Goal: Find specific page/section: Find specific page/section

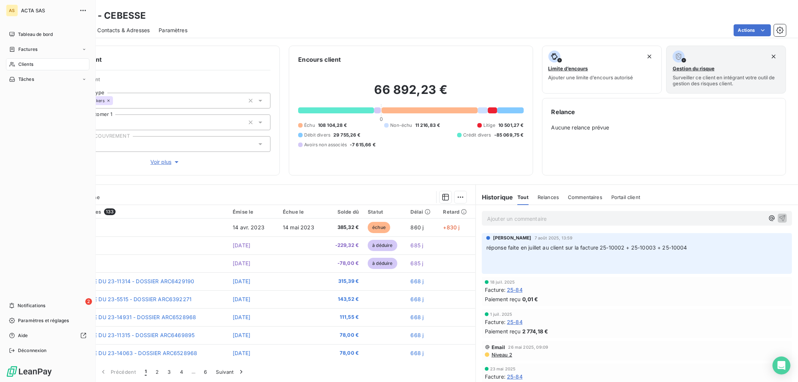
click at [4, 32] on div "AS ACTA SAS Tableau de bord Factures Clients Tâches 2 Notifications Paramètres …" at bounding box center [48, 191] width 96 height 382
click at [39, 30] on div "Tableau de bord" at bounding box center [47, 34] width 83 height 12
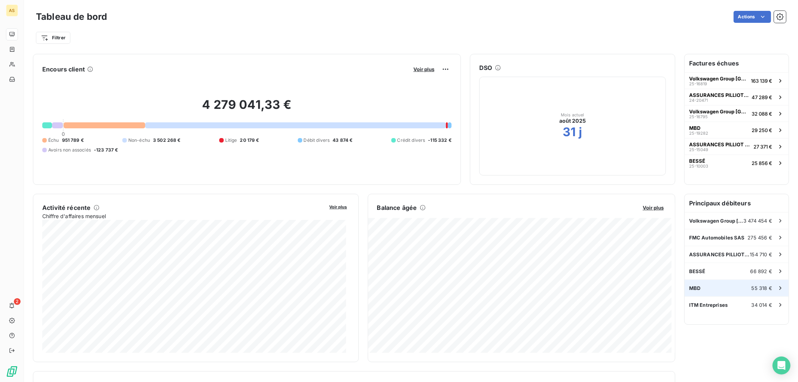
click at [752, 290] on span "55 318 €" at bounding box center [761, 288] width 21 height 6
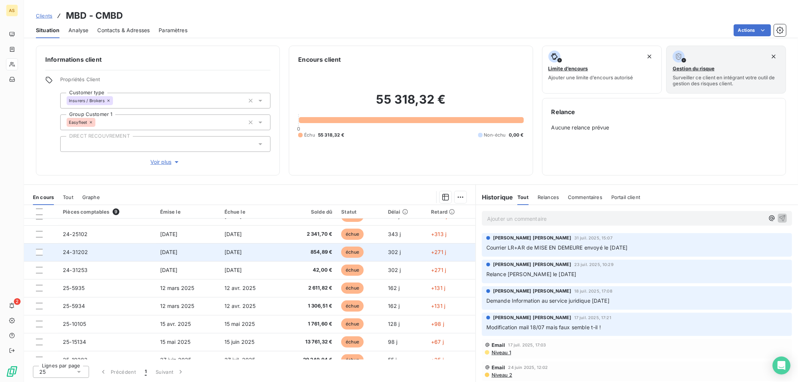
scroll to position [21, 0]
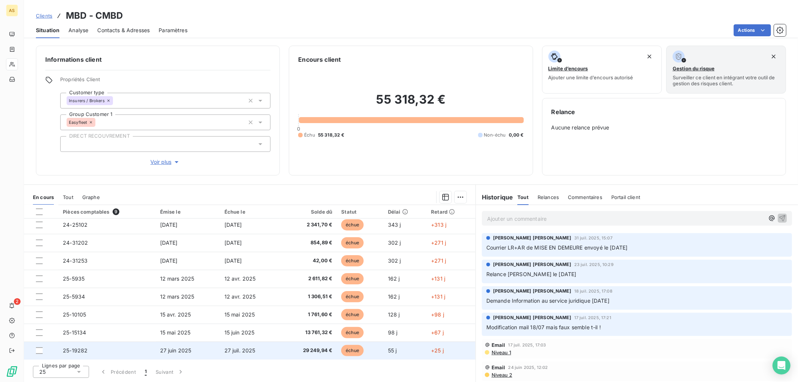
click at [278, 345] on td "27 juil. 2025" at bounding box center [250, 350] width 60 height 18
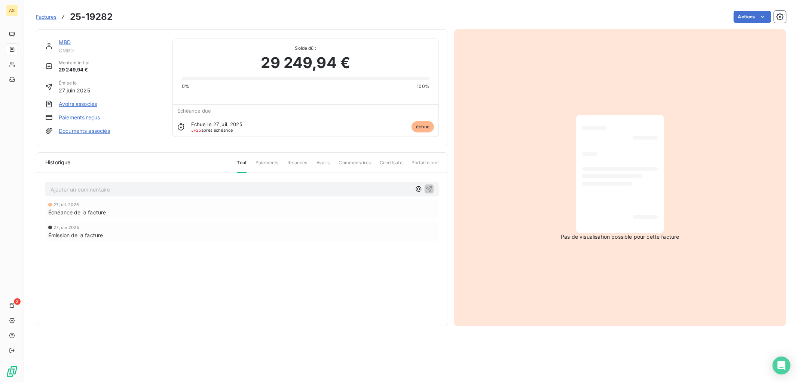
click at [46, 16] on span "Factures" at bounding box center [46, 17] width 21 height 6
click at [40, 21] on div "Factures 25-19282" at bounding box center [74, 16] width 77 height 13
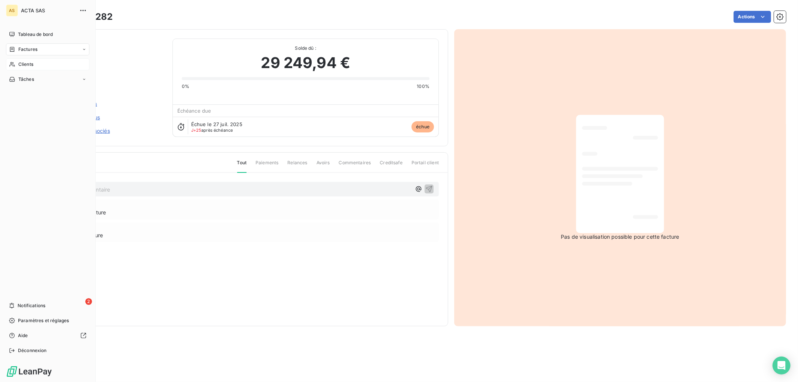
click at [15, 65] on div "Clients" at bounding box center [47, 64] width 83 height 12
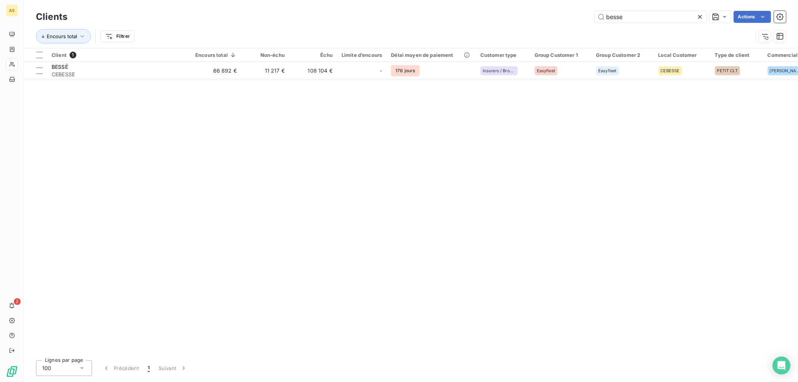
drag, startPoint x: 647, startPoint y: 22, endPoint x: 561, endPoint y: 22, distance: 86.4
click at [561, 22] on div "besse Actions" at bounding box center [430, 17] width 709 height 12
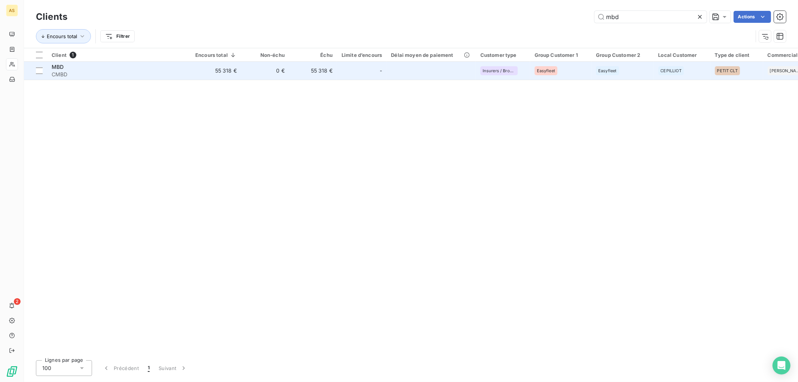
type input "mbd"
click at [55, 68] on span "MBD" at bounding box center [58, 67] width 12 height 6
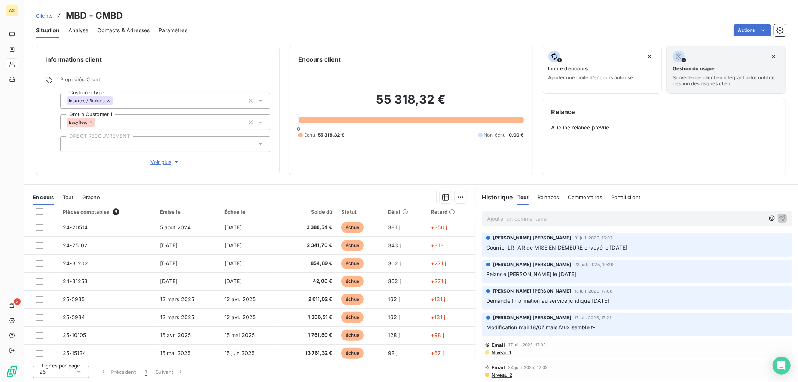
click at [528, 276] on span "Relance [PERSON_NAME] le [DATE]" at bounding box center [531, 274] width 90 height 6
click at [527, 262] on span "[PERSON_NAME] [PERSON_NAME]" at bounding box center [532, 264] width 78 height 7
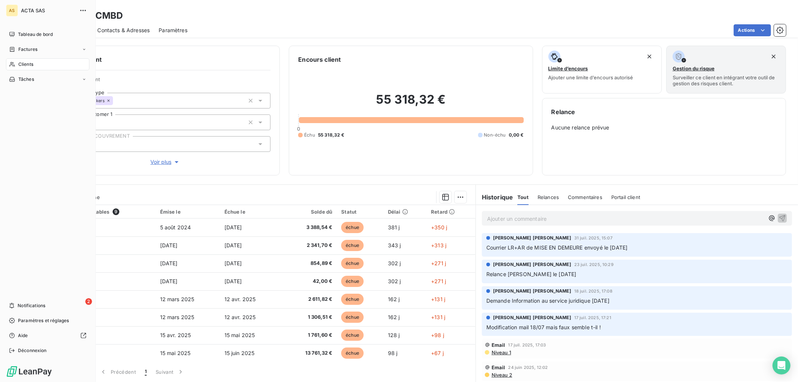
click at [44, 61] on div "Clients" at bounding box center [47, 64] width 83 height 12
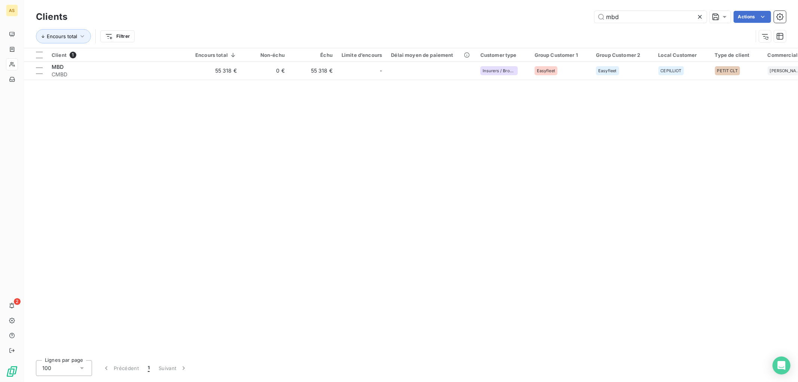
drag, startPoint x: 631, startPoint y: 10, endPoint x: 541, endPoint y: 10, distance: 89.7
click at [541, 10] on div "Clients mbd Actions" at bounding box center [411, 17] width 750 height 16
drag, startPoint x: 641, startPoint y: 19, endPoint x: 546, endPoint y: 12, distance: 95.2
click at [546, 12] on div "mbd Actions" at bounding box center [430, 17] width 709 height 12
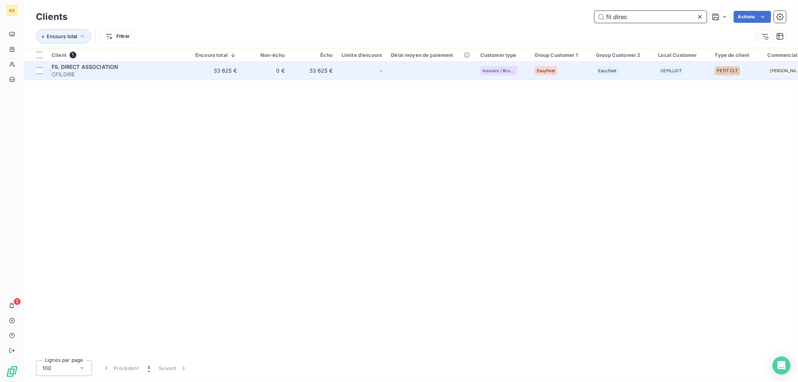
type input "fil direc"
click at [68, 67] on span "FIL DIRECT ASSOCIATION" at bounding box center [85, 67] width 67 height 6
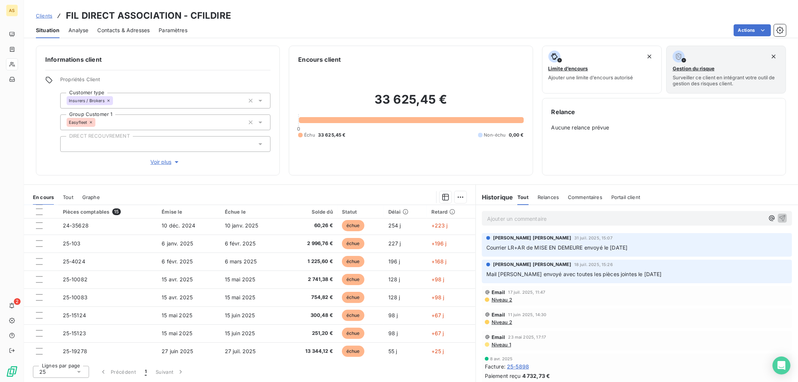
scroll to position [128, 0]
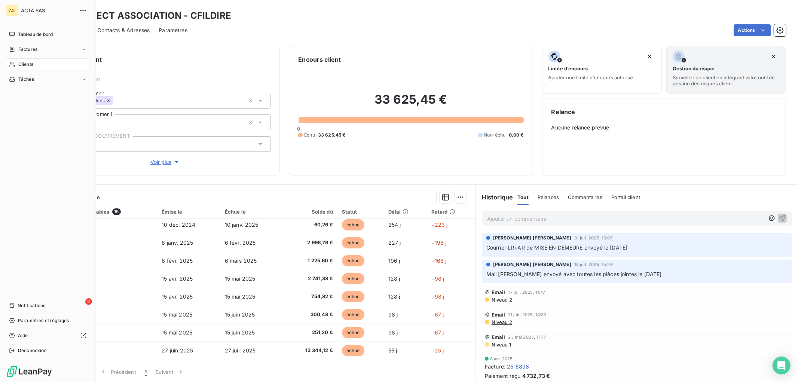
click at [25, 64] on span "Clients" at bounding box center [25, 64] width 15 height 7
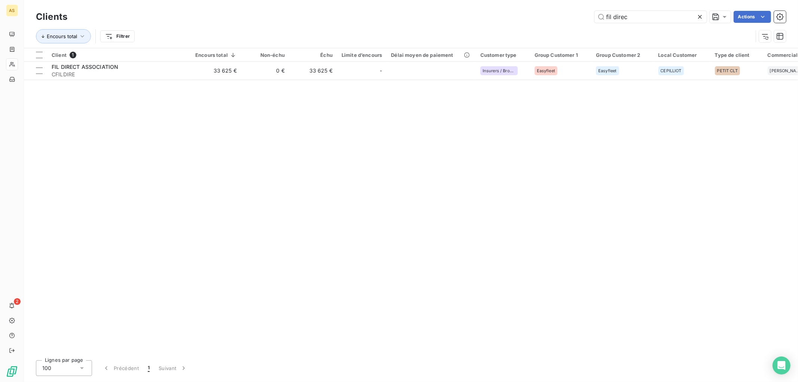
drag, startPoint x: 632, startPoint y: 18, endPoint x: 574, endPoint y: 16, distance: 57.6
click at [574, 16] on div "fil direc Actions" at bounding box center [430, 17] width 709 height 12
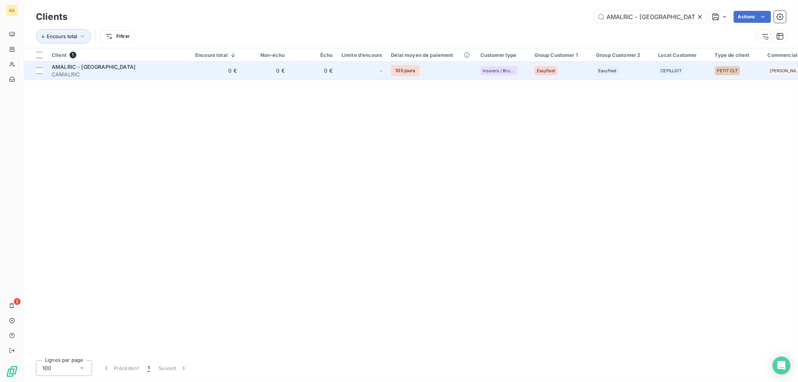
type input "AMALRIC - [GEOGRAPHIC_DATA]"
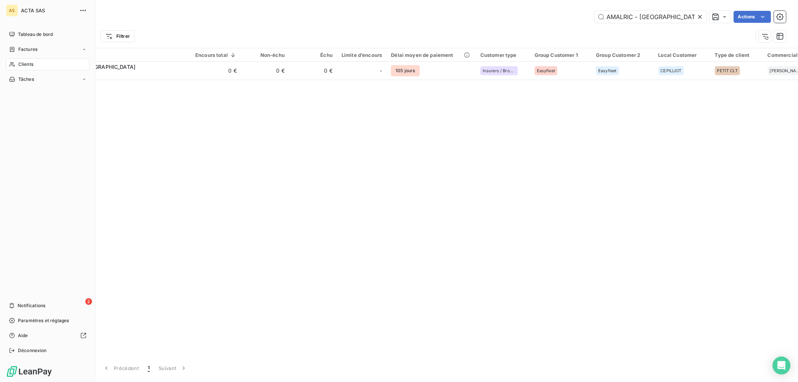
click at [23, 60] on div "Clients" at bounding box center [47, 64] width 83 height 12
click at [28, 64] on span "Clients" at bounding box center [25, 64] width 15 height 7
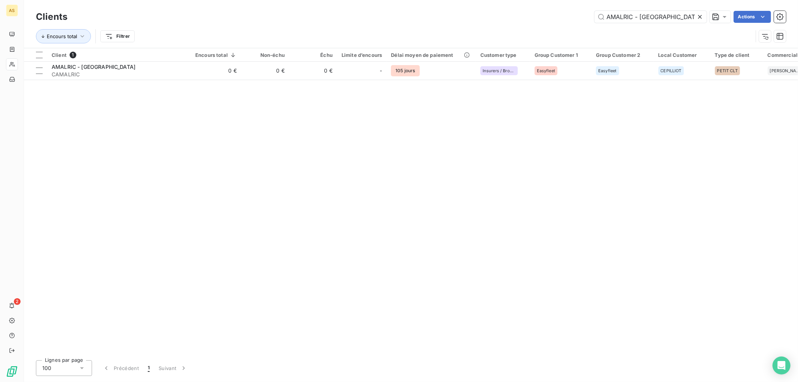
click at [699, 16] on icon at bounding box center [699, 16] width 7 height 7
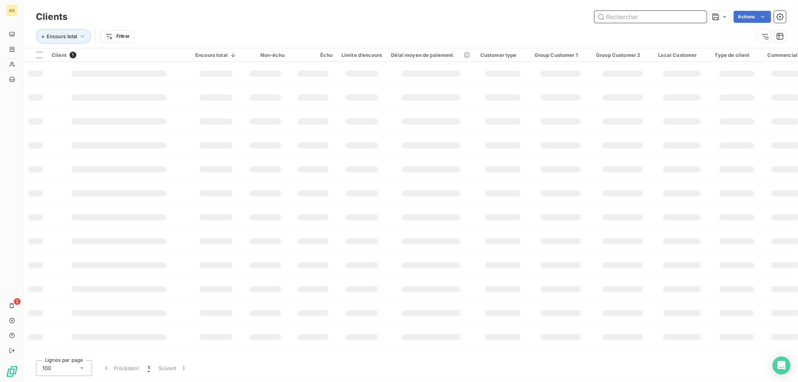
click at [629, 16] on input "text" at bounding box center [650, 17] width 112 height 12
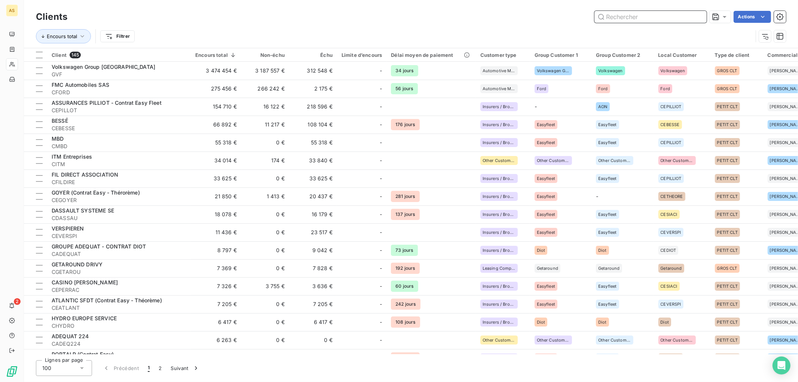
paste input "FA LOGISTICS"
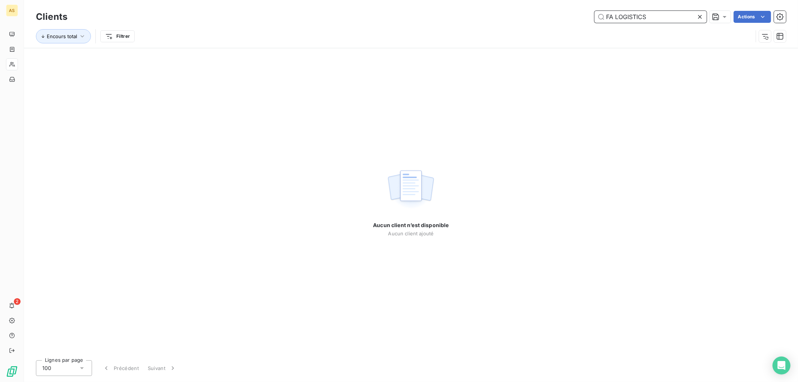
type input "FA LOGISTICS"
click at [700, 16] on icon at bounding box center [699, 16] width 7 height 7
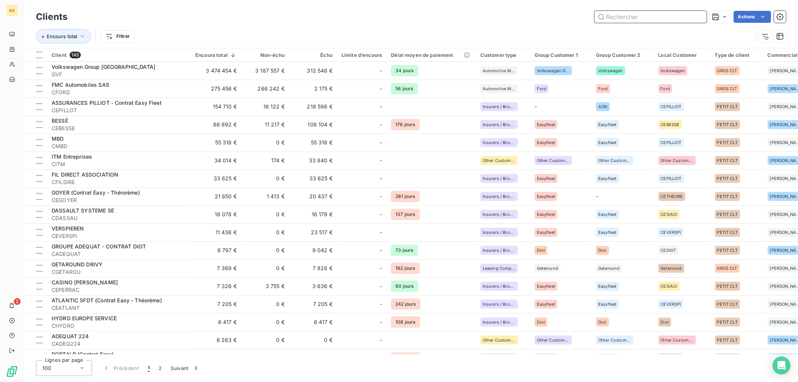
click at [648, 22] on input "text" at bounding box center [650, 17] width 112 height 12
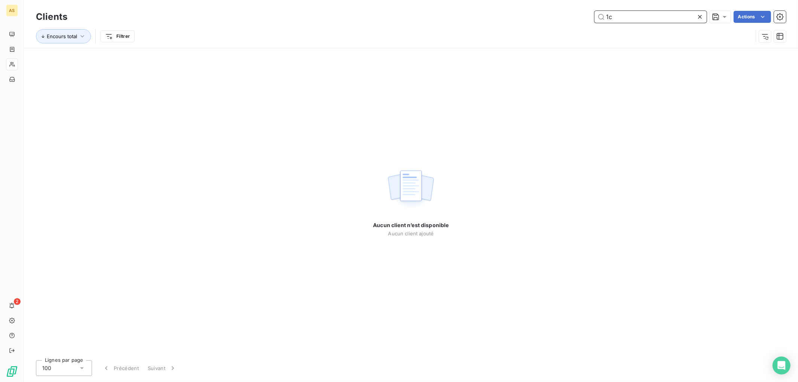
type input "1"
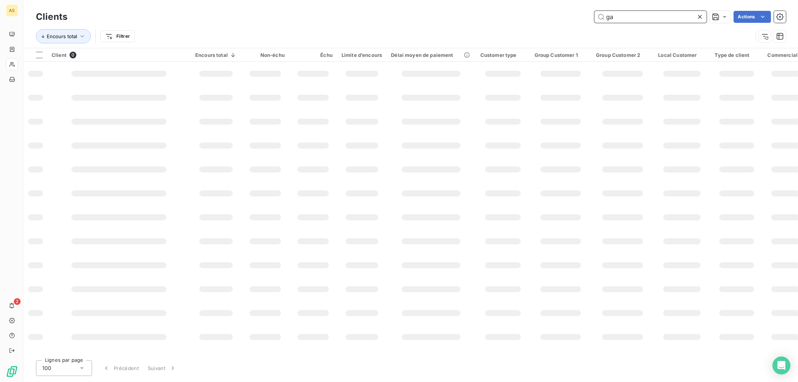
type input "g"
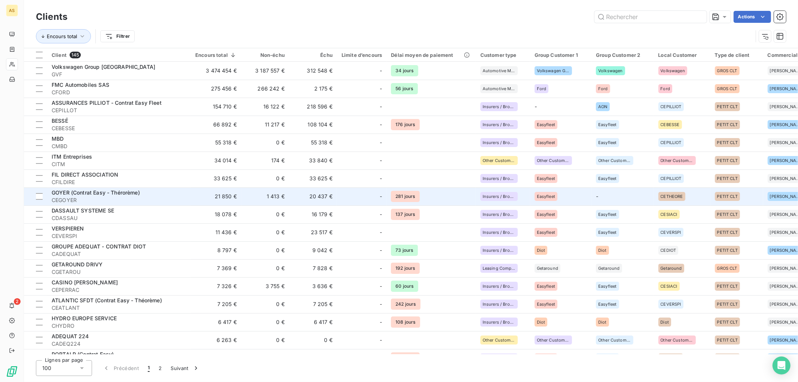
click at [71, 191] on span "GOYER (Contrat Easy - Thérorème)" at bounding box center [96, 192] width 88 height 6
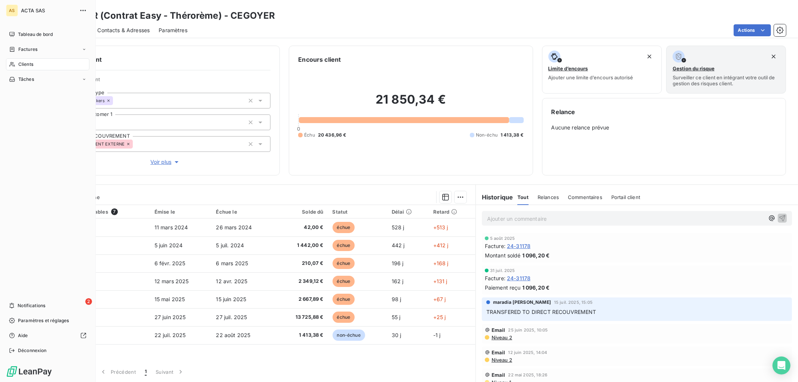
click at [31, 61] on span "Clients" at bounding box center [25, 64] width 15 height 7
